Goal: Information Seeking & Learning: Learn about a topic

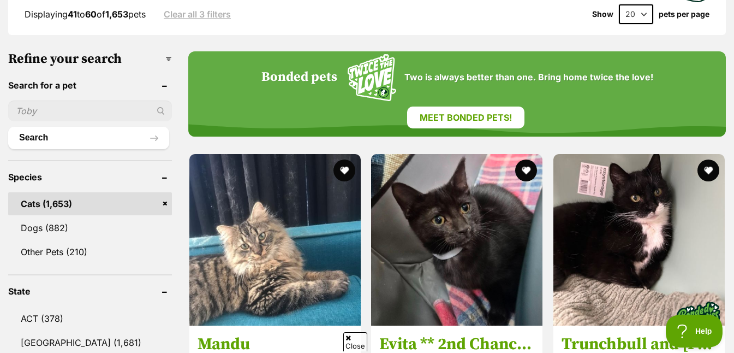
scroll to position [359, 0]
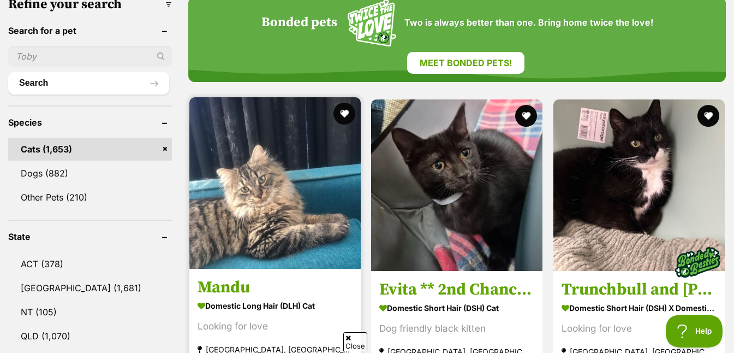
click at [275, 205] on img at bounding box center [274, 182] width 171 height 171
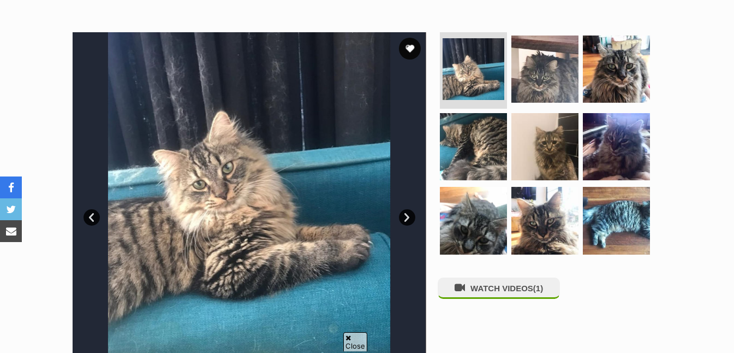
click at [402, 213] on link "Next" at bounding box center [407, 217] width 16 height 16
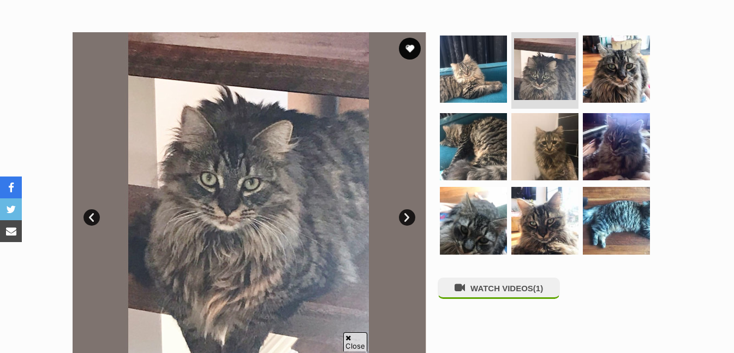
click at [407, 214] on link "Next" at bounding box center [407, 217] width 16 height 16
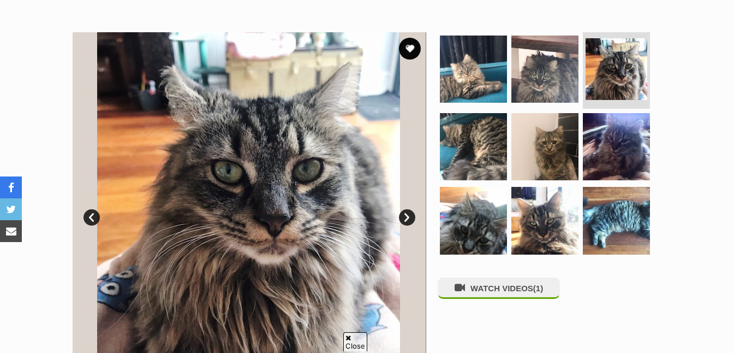
click at [407, 214] on link "Next" at bounding box center [407, 217] width 16 height 16
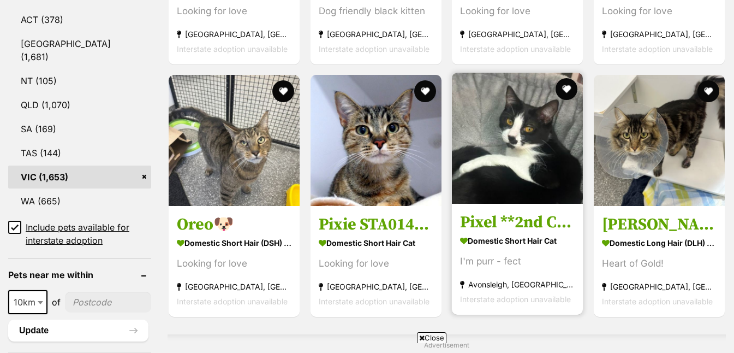
scroll to position [655, 0]
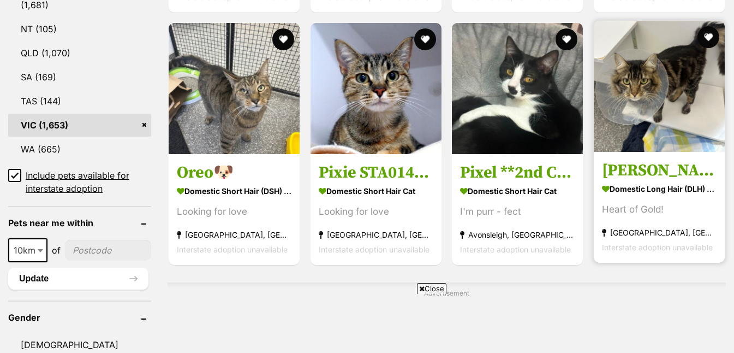
click at [677, 126] on img at bounding box center [659, 86] width 131 height 131
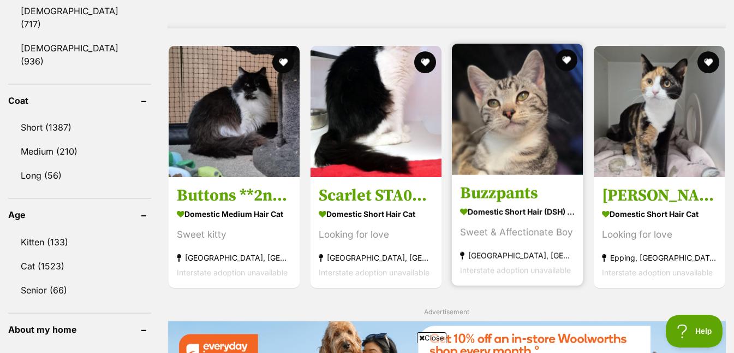
scroll to position [991, 0]
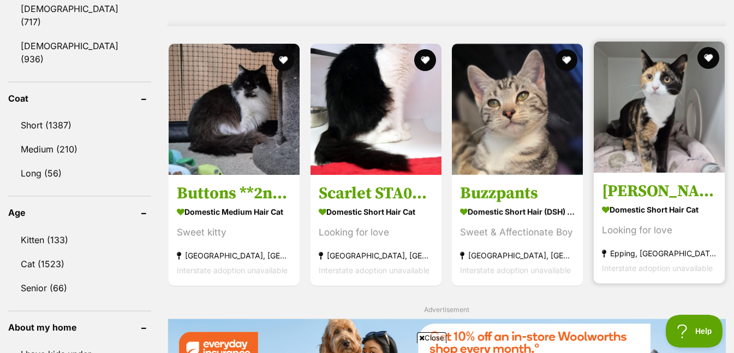
click at [651, 133] on img at bounding box center [659, 106] width 131 height 131
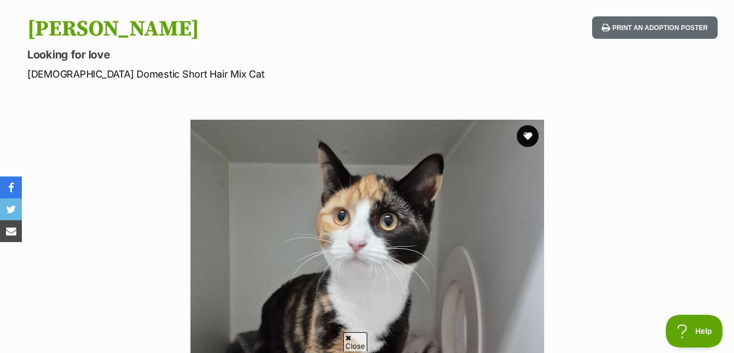
scroll to position [100, 0]
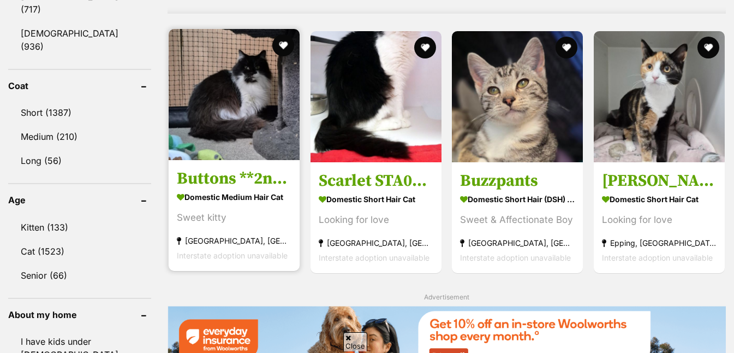
scroll to position [1003, 0]
click at [247, 128] on img at bounding box center [234, 94] width 131 height 131
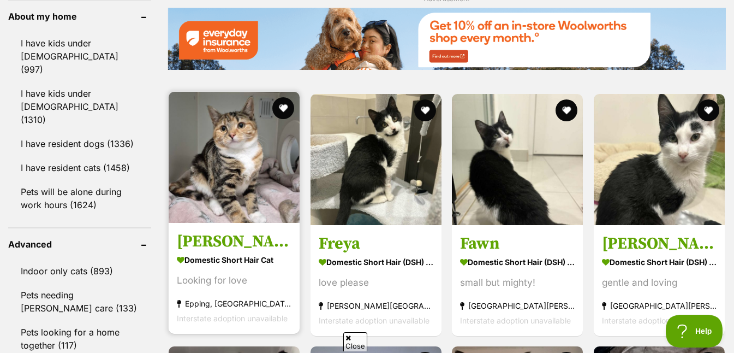
click at [263, 187] on img at bounding box center [234, 157] width 131 height 131
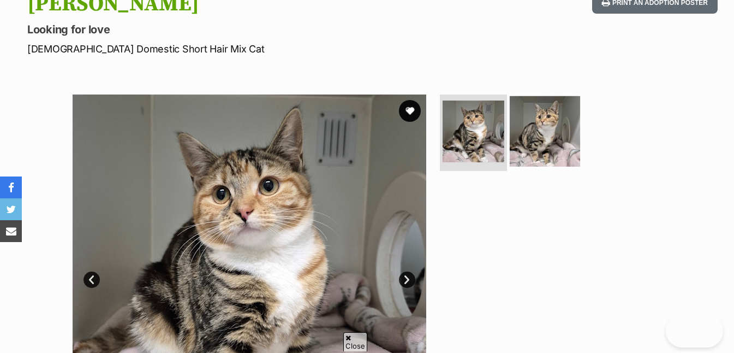
click at [559, 132] on img at bounding box center [545, 131] width 70 height 70
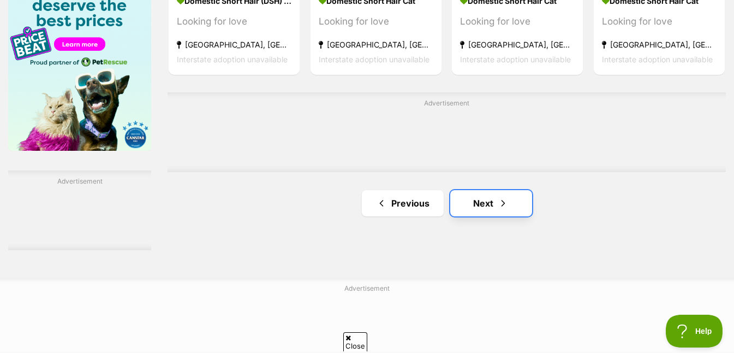
click at [485, 208] on link "Next" at bounding box center [491, 203] width 82 height 26
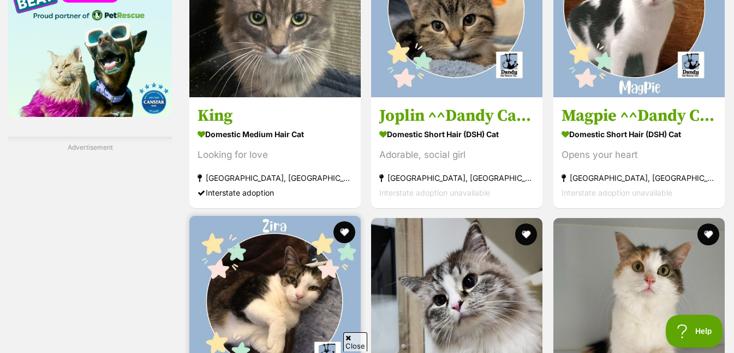
scroll to position [1987, 0]
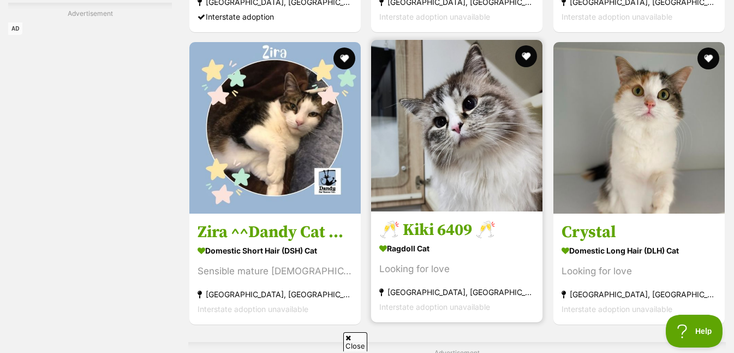
click at [460, 174] on img at bounding box center [456, 125] width 171 height 171
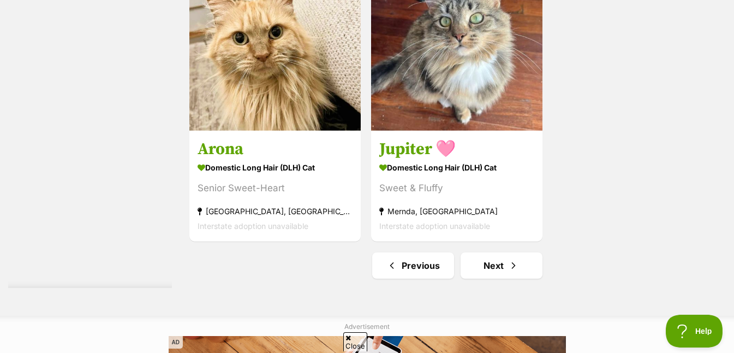
scroll to position [2581, 0]
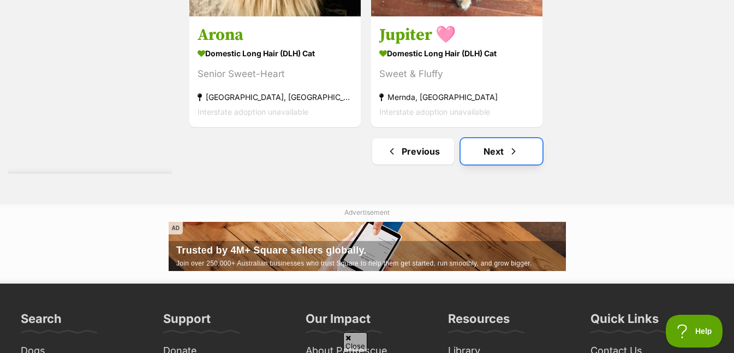
click at [507, 153] on link "Next" at bounding box center [502, 151] width 82 height 26
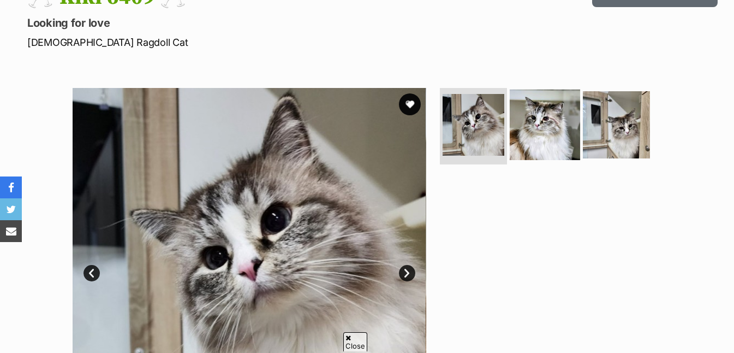
click at [539, 158] on img at bounding box center [545, 125] width 70 height 70
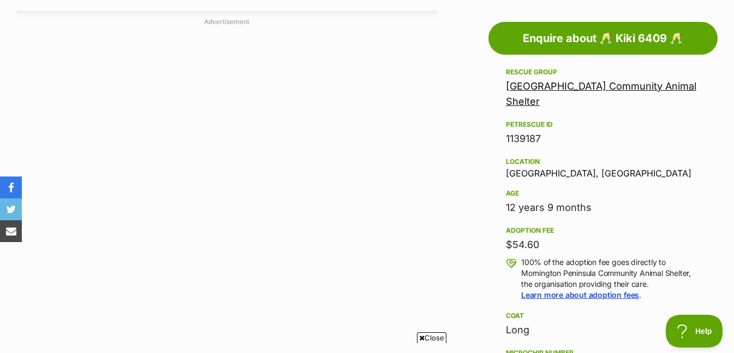
scroll to position [950, 0]
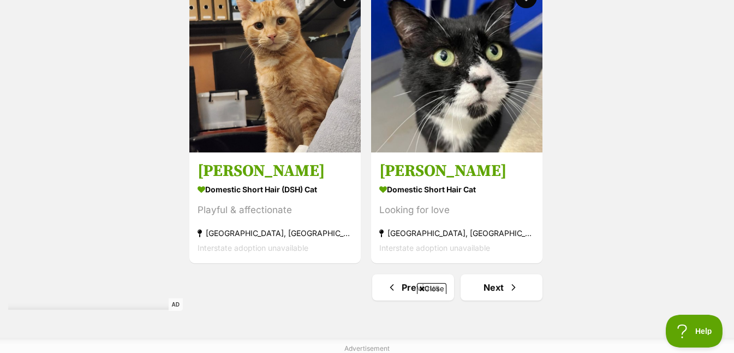
scroll to position [2325, 0]
